Goal: Manage account settings

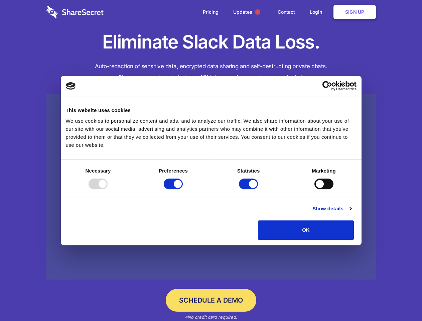
click at [108, 189] on div at bounding box center [98, 183] width 19 height 11
click at [183, 189] on input "Preferences" at bounding box center [173, 183] width 19 height 11
checkbox input "false"
click at [249, 189] on input "Statistics" at bounding box center [248, 183] width 19 height 11
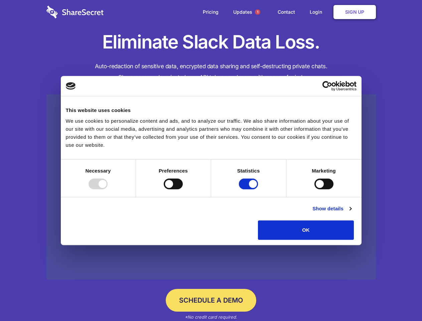
checkbox input "false"
click at [315, 189] on input "Marketing" at bounding box center [324, 183] width 19 height 11
checkbox input "true"
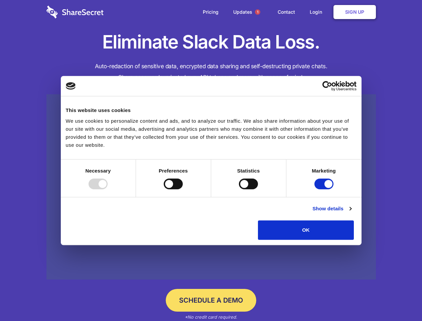
click at [351, 213] on link "Show details" at bounding box center [332, 209] width 39 height 8
